Goal: Task Accomplishment & Management: Complete application form

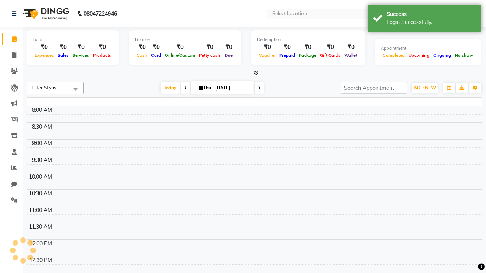
select select "en"
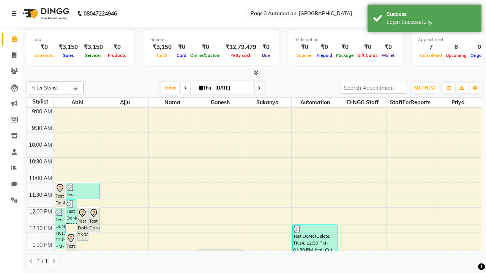
click at [16, 14] on icon at bounding box center [14, 13] width 5 height 5
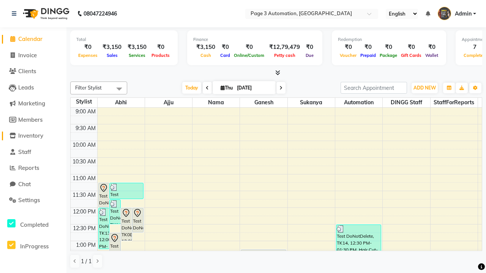
click at [33, 136] on span "Inventory" at bounding box center [30, 135] width 25 height 7
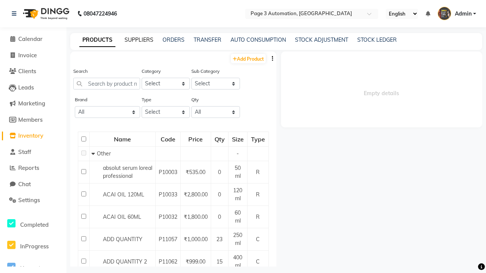
click at [139, 40] on link "SUPPLIERS" at bounding box center [139, 39] width 29 height 7
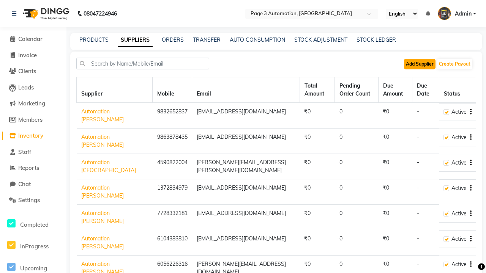
click at [420, 64] on button "Add Supplier" at bounding box center [420, 64] width 32 height 11
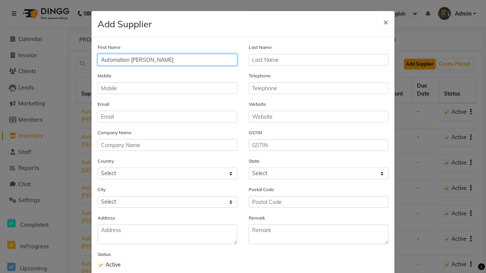
type input "Automation [PERSON_NAME]"
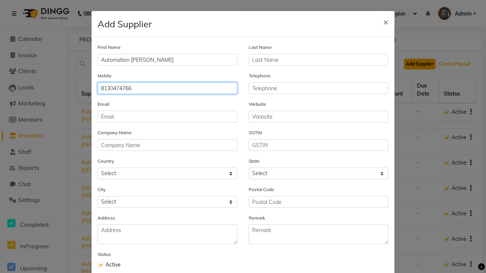
type input "8130474766"
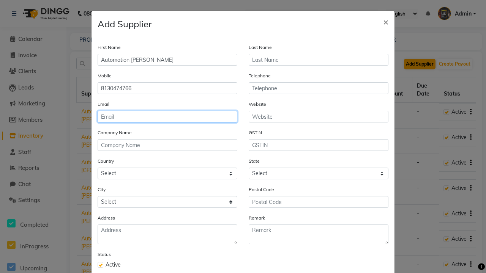
type input "[EMAIL_ADDRESS][DOMAIN_NAME]"
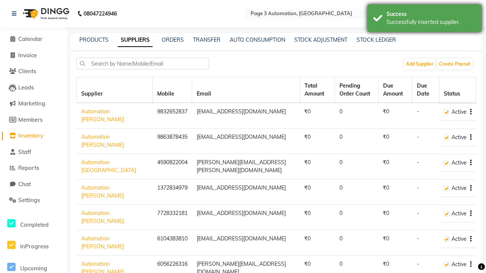
click at [424, 19] on div "Successfully inserted supplier." at bounding box center [430, 22] width 89 height 8
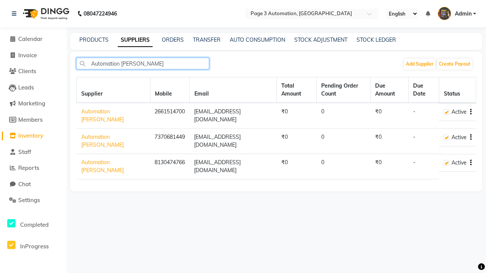
type input "Automation [PERSON_NAME]"
